Goal: Information Seeking & Learning: Learn about a topic

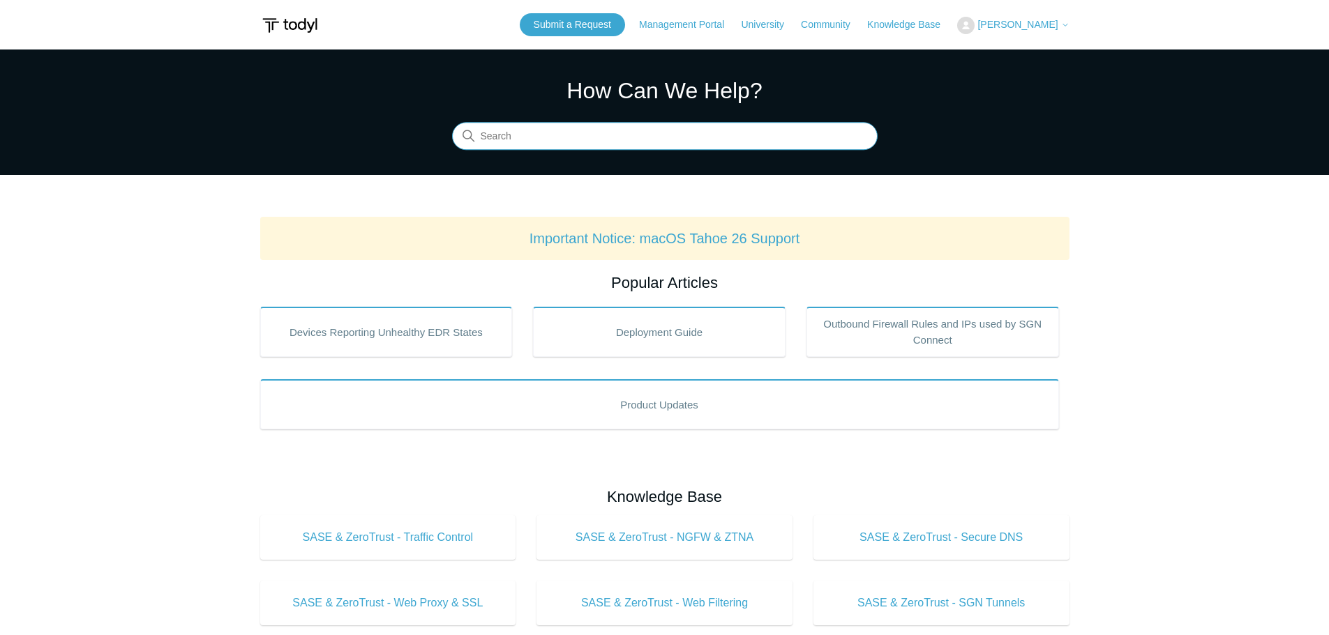
click at [520, 130] on input "Search" at bounding box center [664, 137] width 425 height 28
type input "azure"
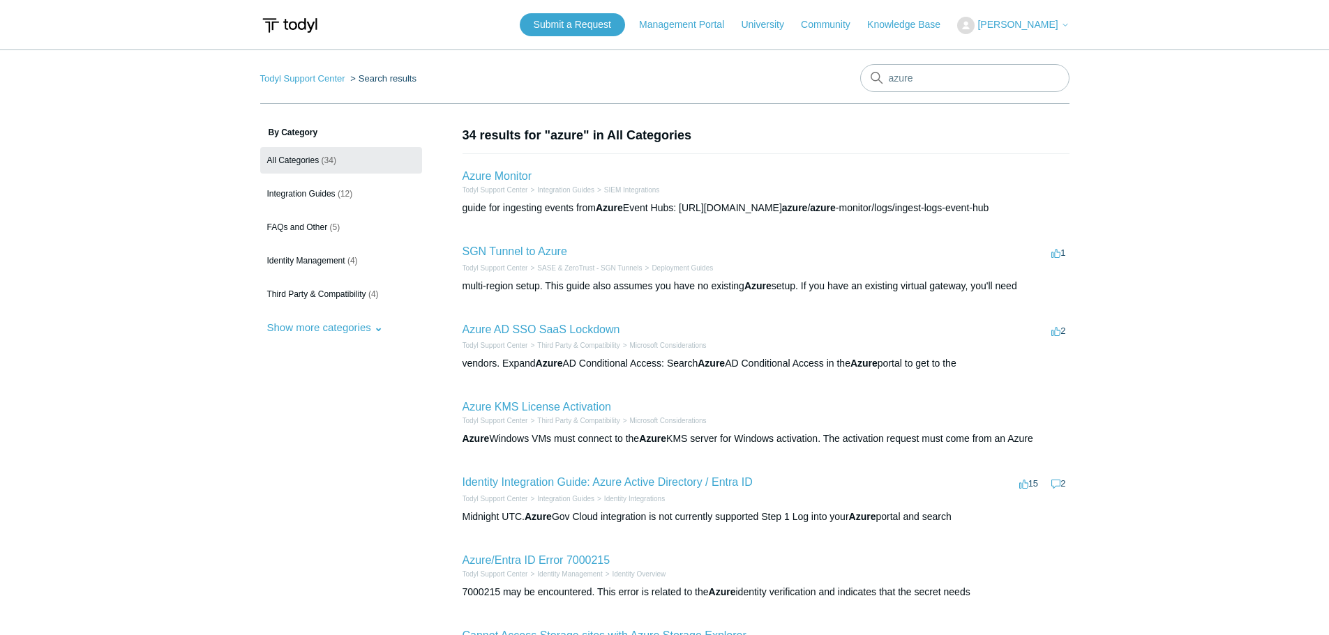
click at [792, 114] on div "Todyl Support Center Search results azure By Category All Categories (34) Integ…" at bounding box center [664, 515] width 809 height 903
click at [900, 76] on input "azure" at bounding box center [964, 78] width 209 height 28
type input "vpn"
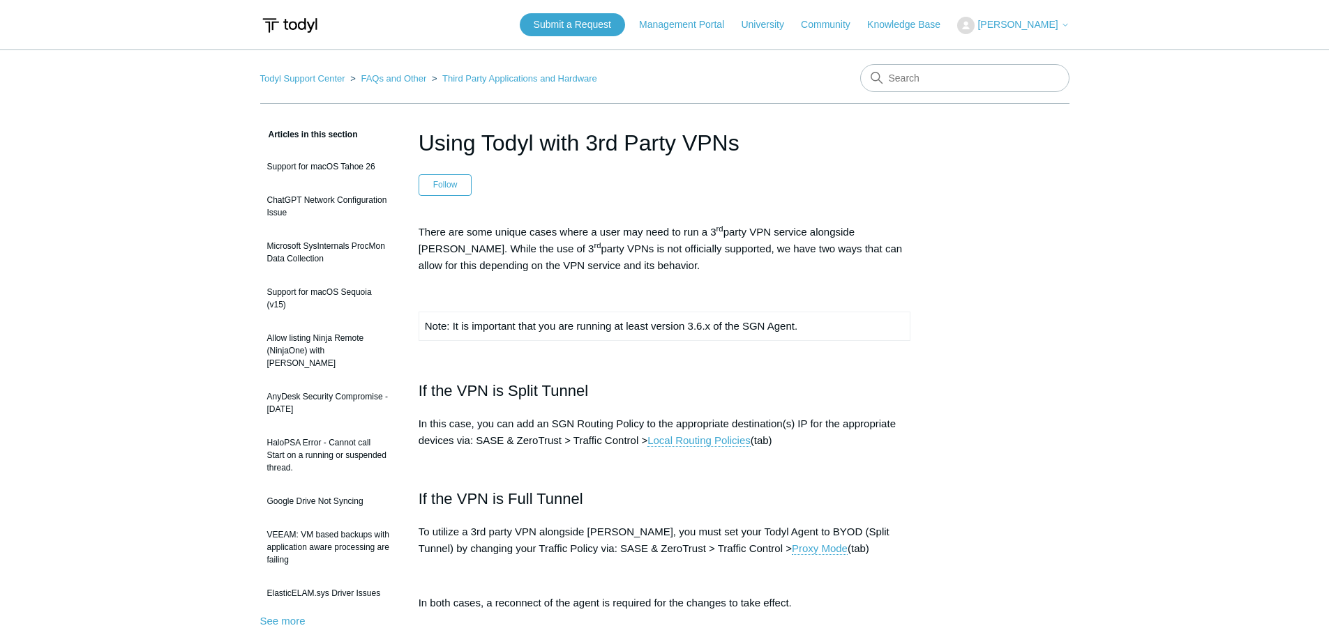
drag, startPoint x: 508, startPoint y: 226, endPoint x: 919, endPoint y: 259, distance: 412.8
click at [919, 259] on article "Using Todyl with 3rd Party VPNs Follow Not yet followed by anyone There are som…" at bounding box center [665, 634] width 534 height 1016
